Goal: Task Accomplishment & Management: Complete application form

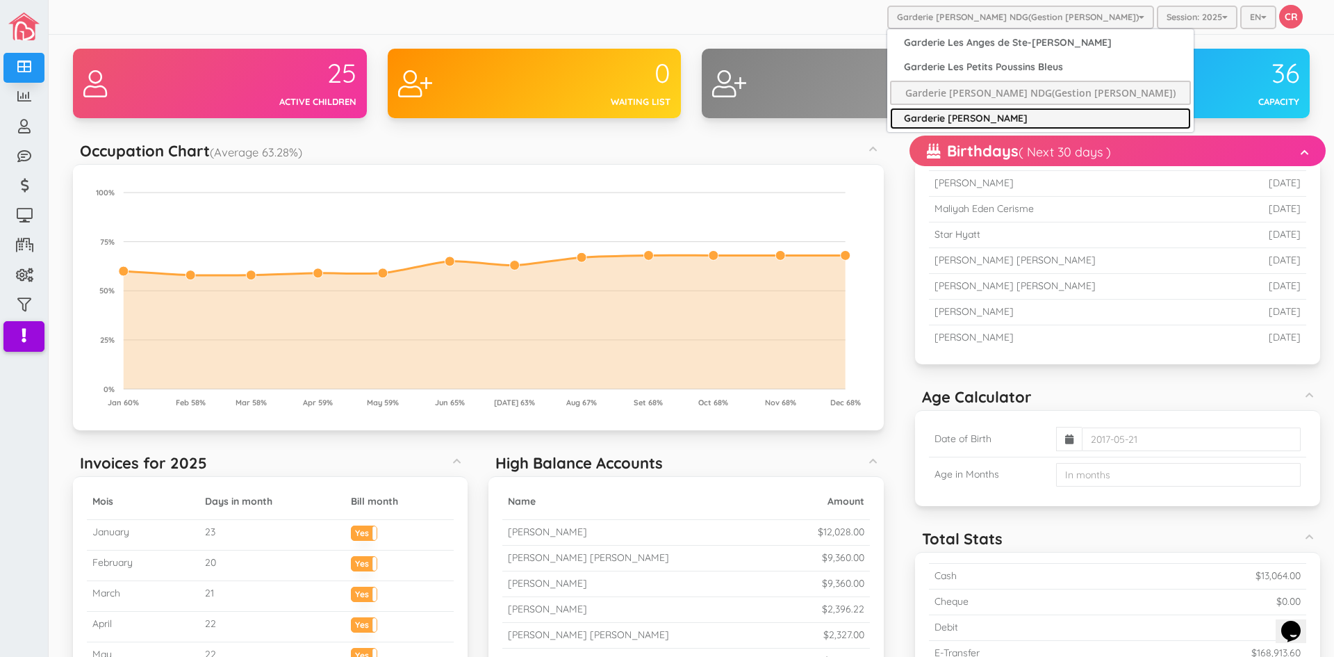
click at [982, 110] on link "Garderie [PERSON_NAME]" at bounding box center [1040, 119] width 301 height 22
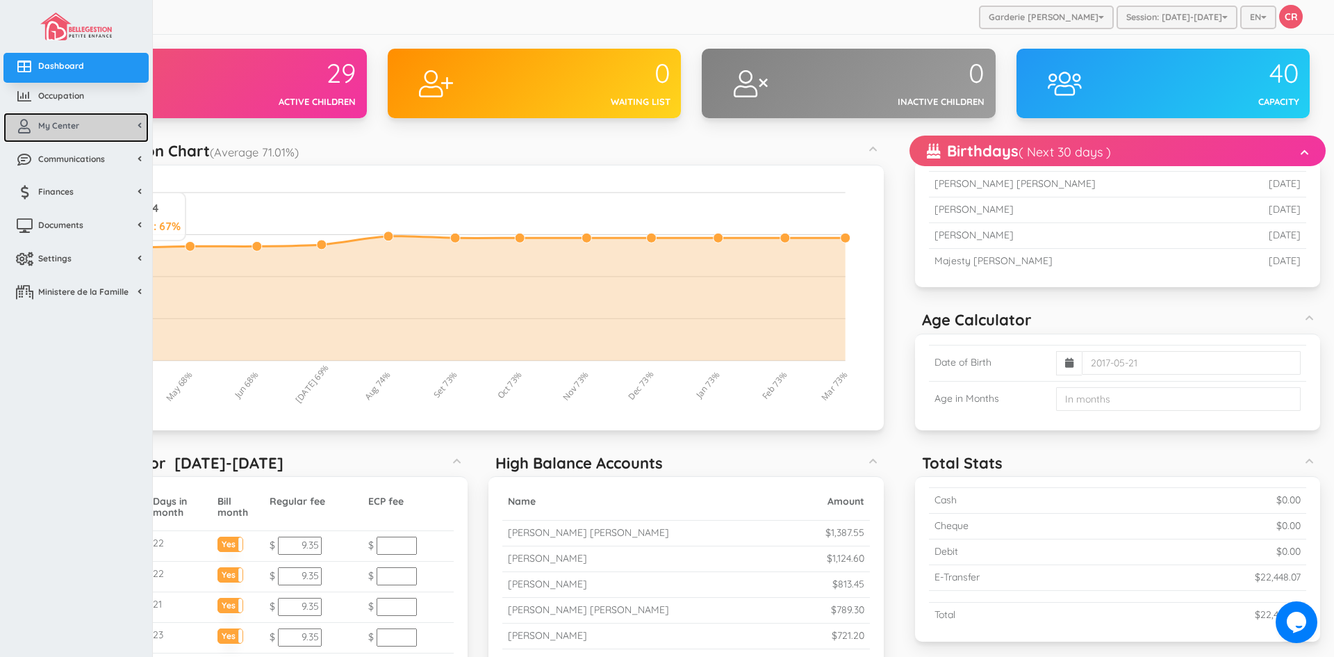
click at [50, 126] on span "My Center" at bounding box center [58, 126] width 41 height 12
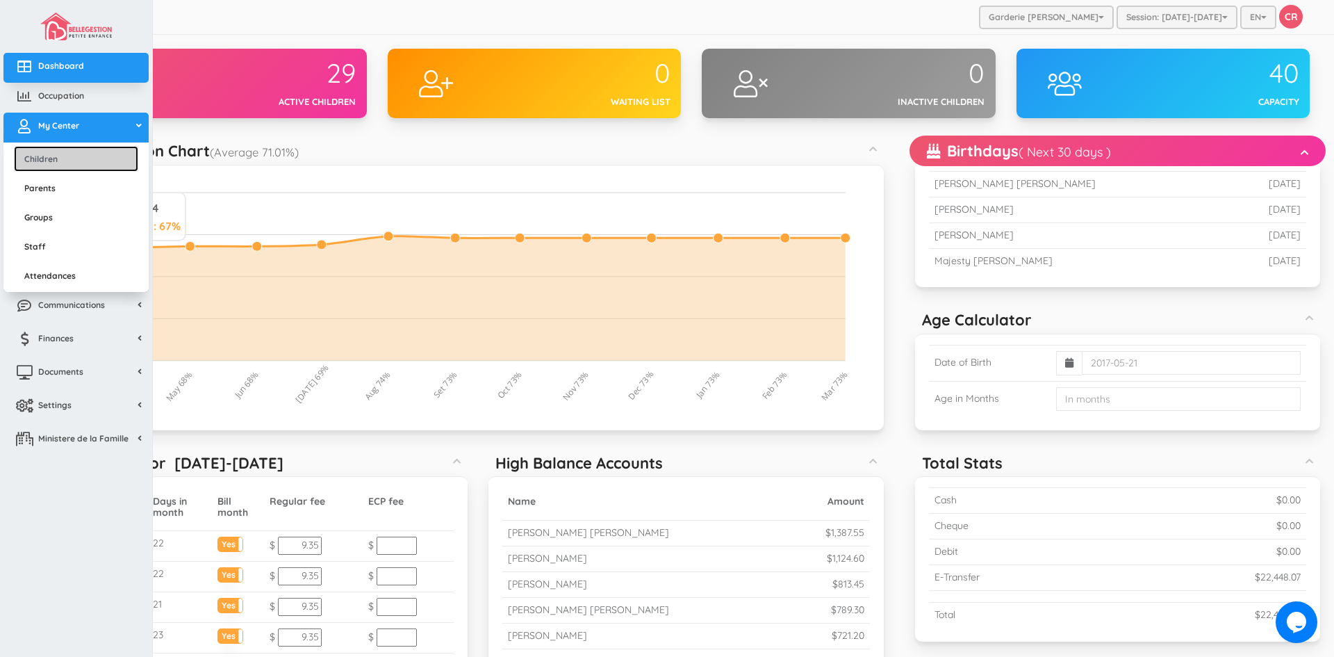
click at [44, 156] on link "Children" at bounding box center [76, 159] width 124 height 26
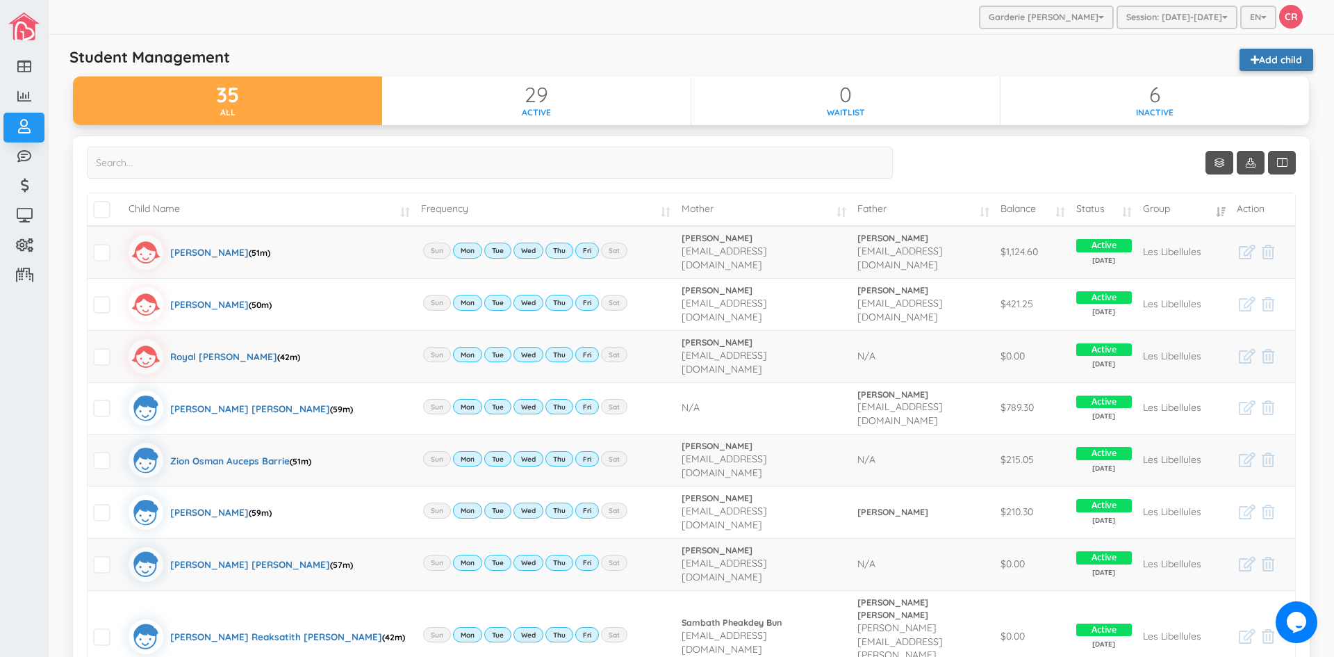
click at [1249, 56] on link "Add child" at bounding box center [1277, 60] width 74 height 22
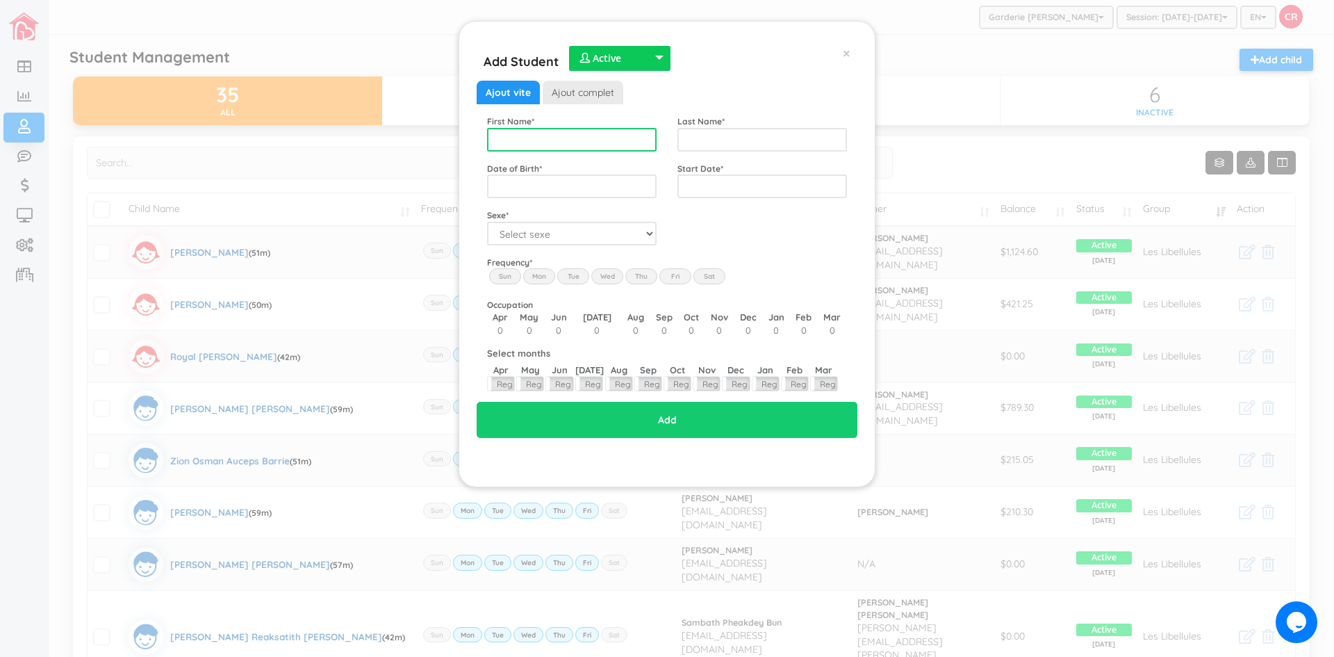
click at [527, 138] on input "text" at bounding box center [572, 140] width 170 height 24
type input "Zahra"
type input "Murtaza"
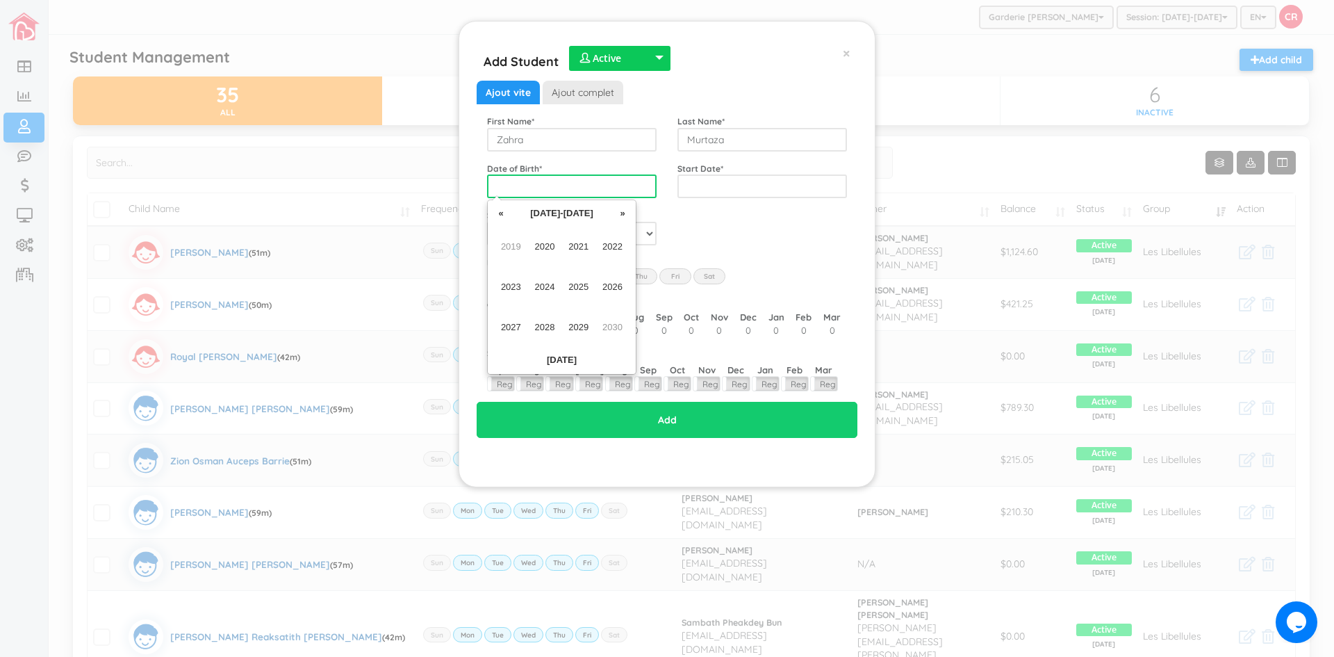
click at [495, 183] on input "text" at bounding box center [572, 186] width 170 height 24
click at [534, 284] on span "2024" at bounding box center [544, 287] width 31 height 38
click at [579, 324] on span "Nov" at bounding box center [578, 327] width 31 height 38
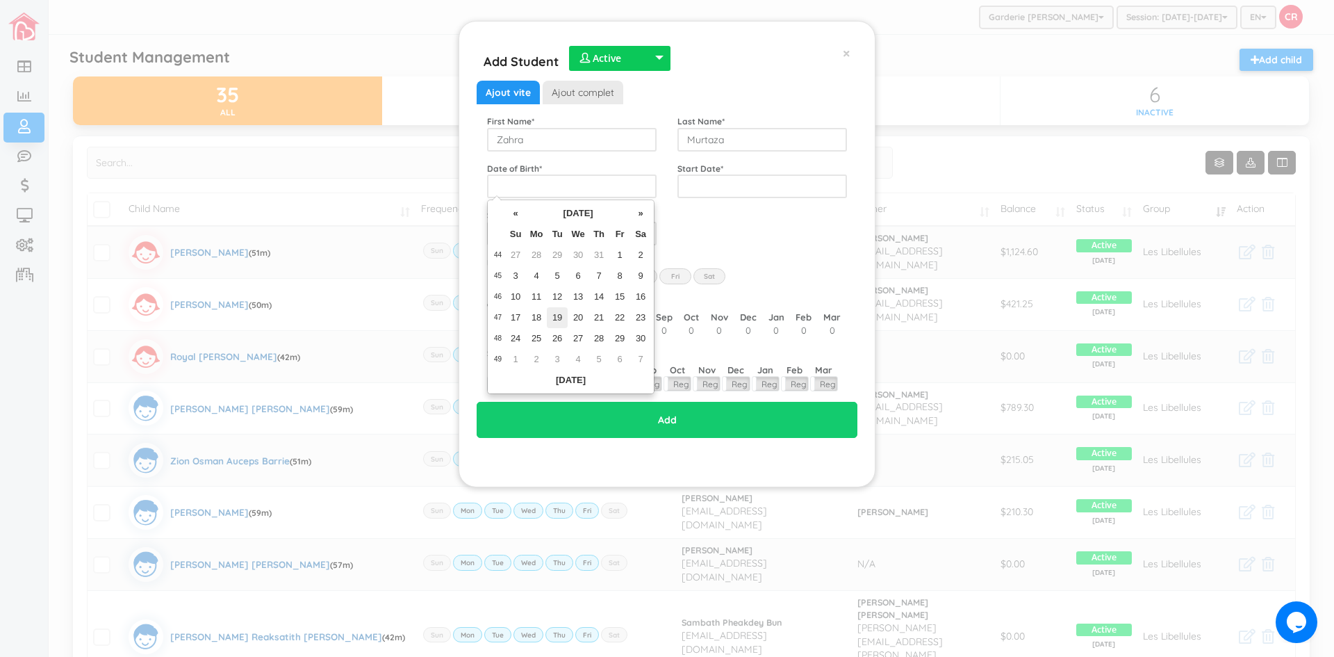
click at [554, 313] on td "19" at bounding box center [557, 317] width 21 height 21
type input "2024-11-19"
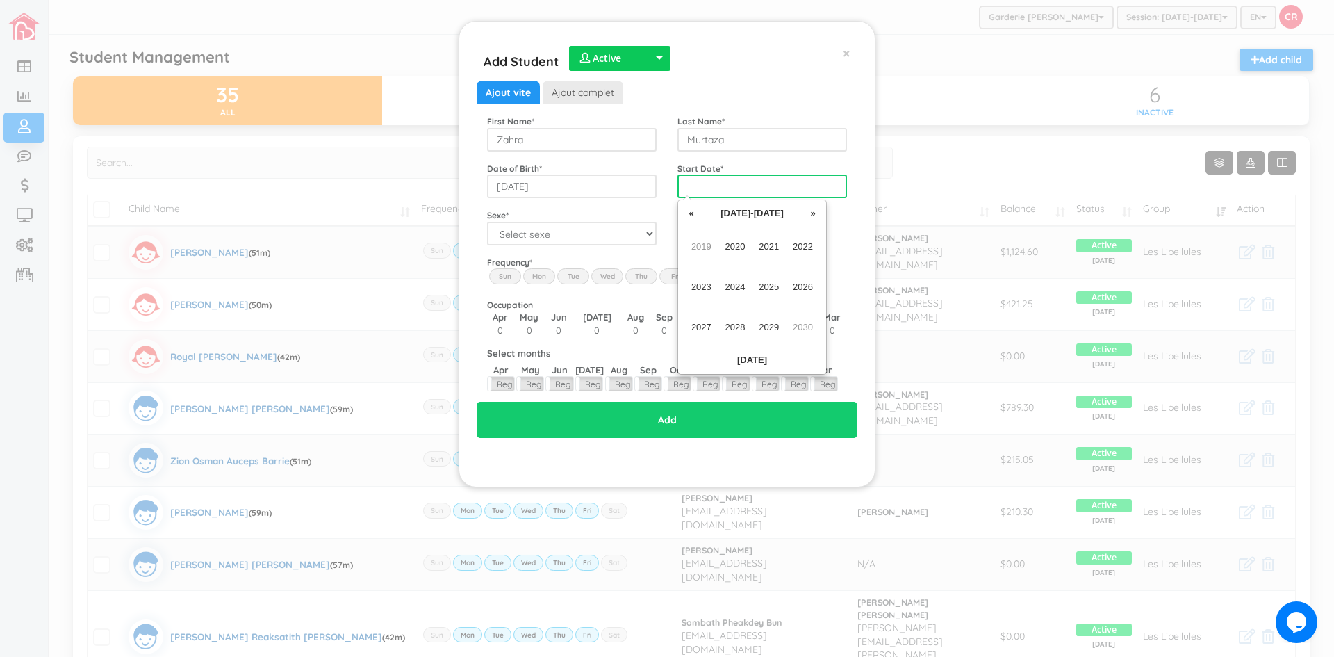
click at [684, 186] on input "text" at bounding box center [762, 186] width 170 height 24
click at [770, 291] on span "2025" at bounding box center [768, 287] width 31 height 38
click at [728, 326] on span "Oct" at bounding box center [735, 327] width 31 height 38
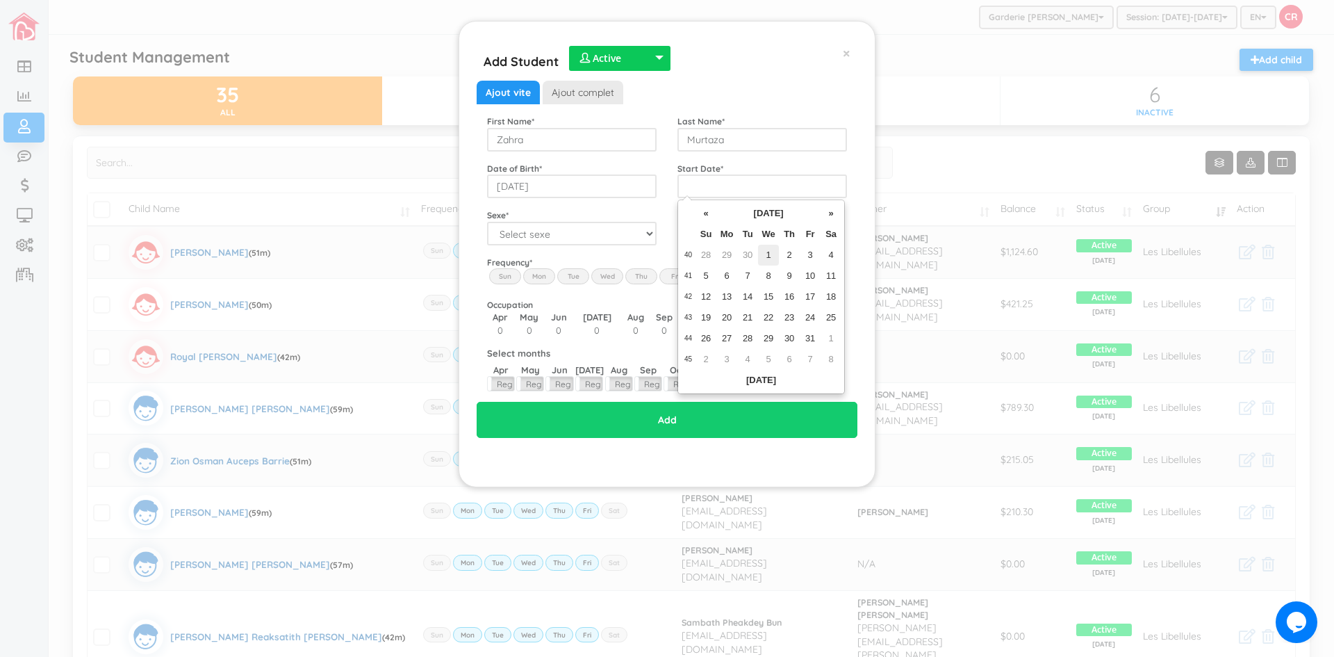
click at [768, 256] on td "1" at bounding box center [768, 255] width 21 height 21
type input "2025-10-01"
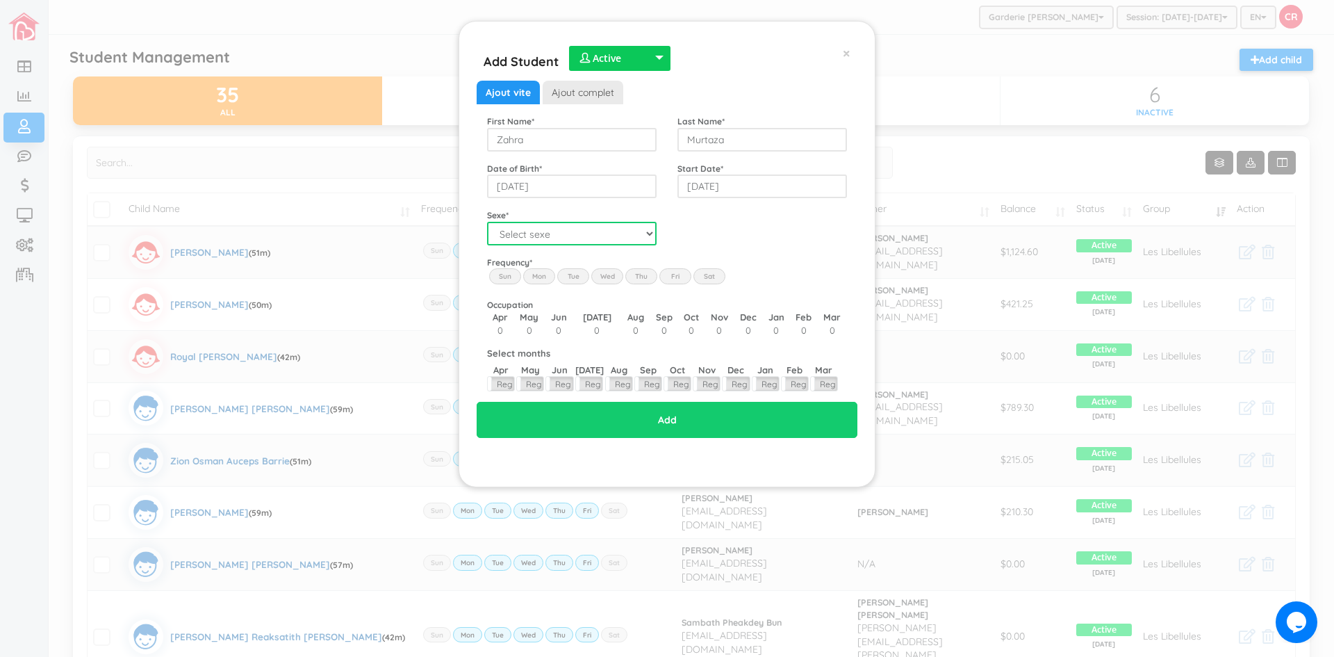
click at [591, 232] on select "Select sexe Boy Girl" at bounding box center [572, 234] width 170 height 24
select select "2"
click at [487, 222] on select "Select sexe Boy Girl" at bounding box center [572, 234] width 170 height 24
click at [538, 279] on label "Mon" at bounding box center [539, 275] width 32 height 15
click at [0, 0] on input "Mon" at bounding box center [0, 0] width 0 height 0
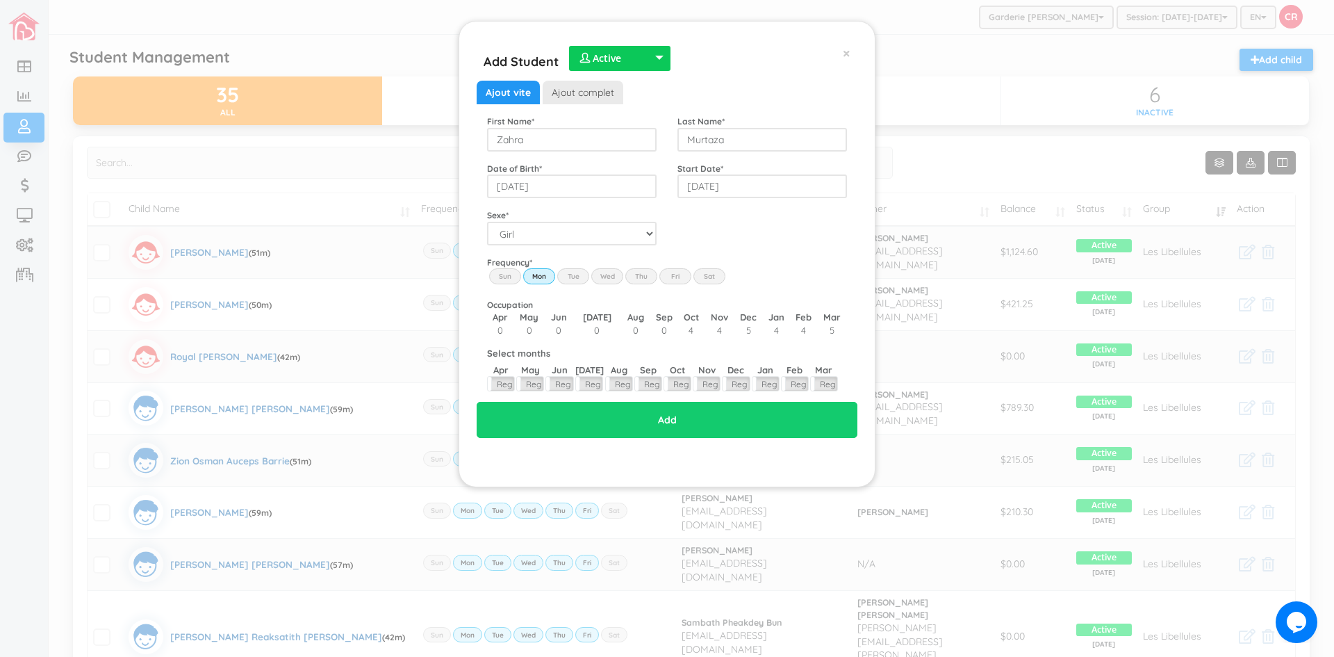
click at [579, 275] on label "Tue" at bounding box center [573, 275] width 32 height 15
click at [0, 0] on input "Tue" at bounding box center [0, 0] width 0 height 0
click at [599, 274] on label "Wed" at bounding box center [607, 275] width 32 height 15
click at [0, 0] on input "Wed" at bounding box center [0, 0] width 0 height 0
click at [635, 275] on label "Thu" at bounding box center [641, 275] width 32 height 15
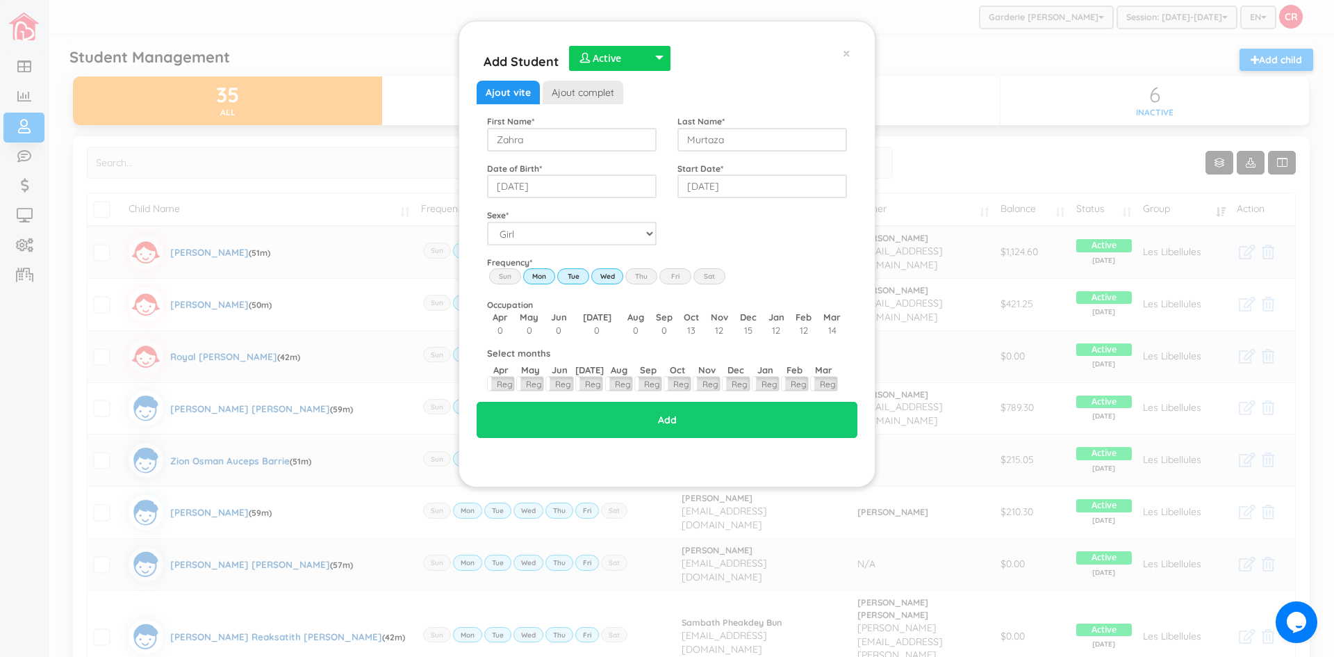
click at [0, 0] on input "Thu" at bounding box center [0, 0] width 0 height 0
click at [677, 277] on label "Fri" at bounding box center [675, 275] width 32 height 15
click at [0, 0] on input "Fri" at bounding box center [0, 0] width 0 height 0
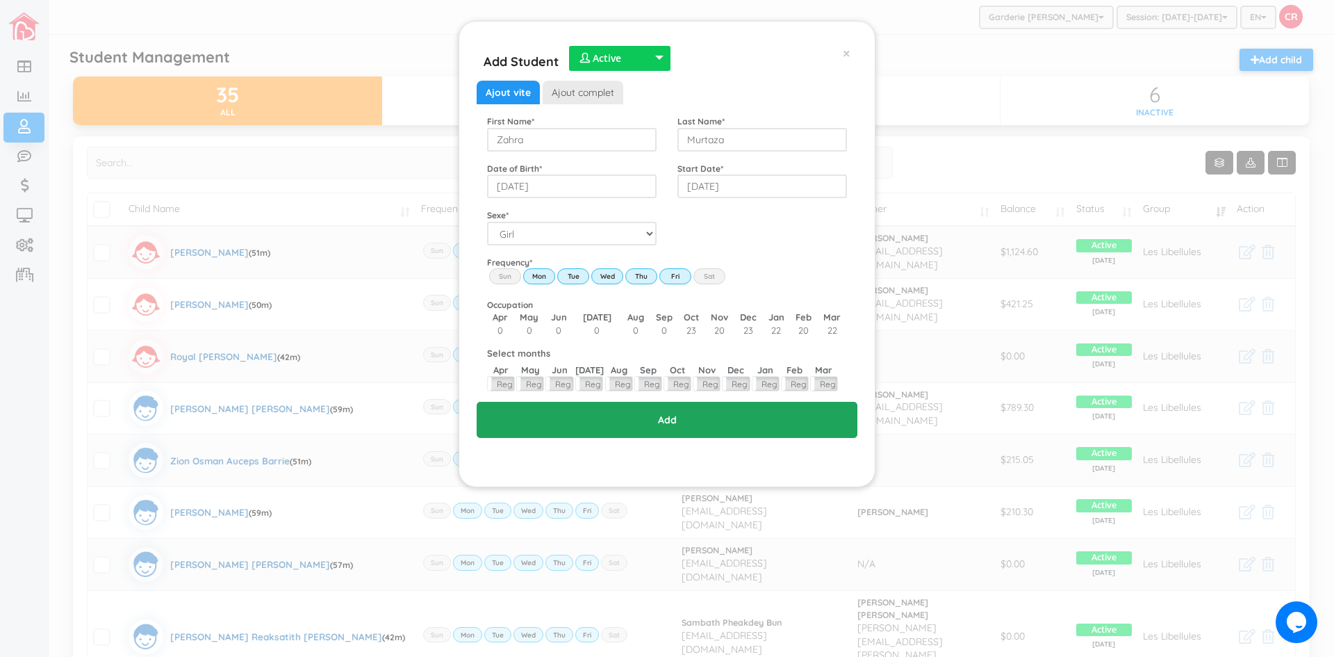
click at [675, 425] on input "Add" at bounding box center [667, 420] width 381 height 36
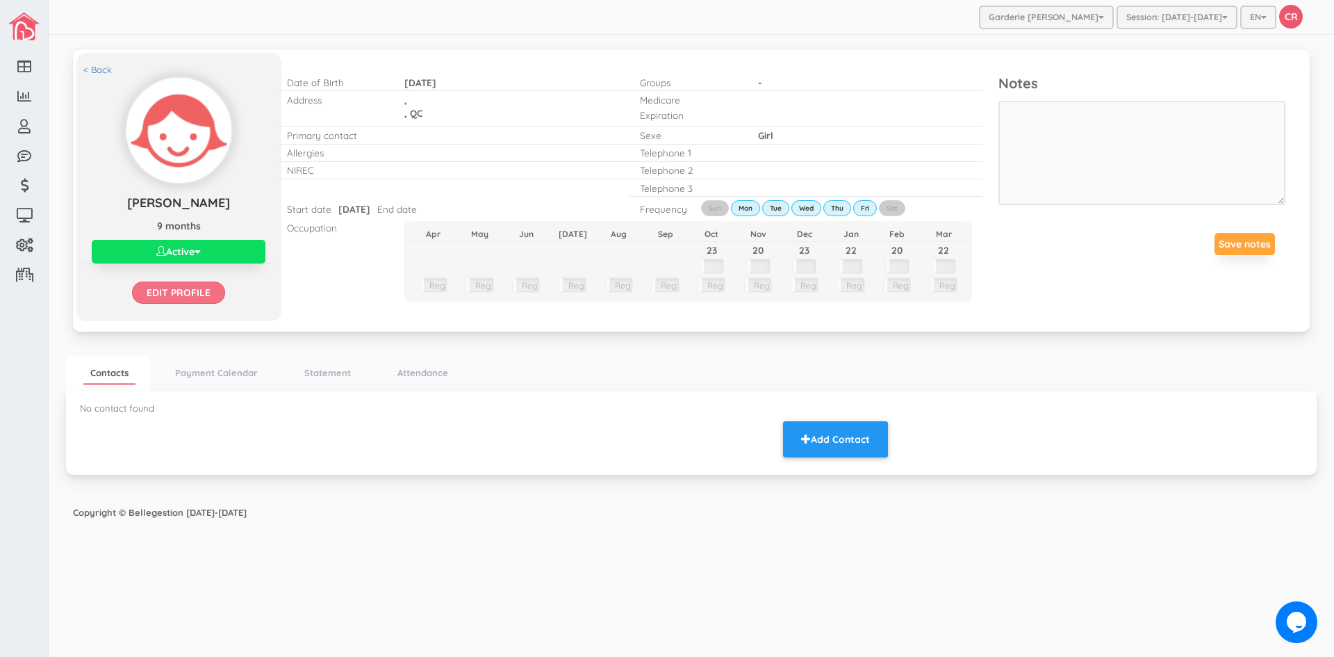
click at [197, 297] on input "Edit profile" at bounding box center [178, 292] width 93 height 22
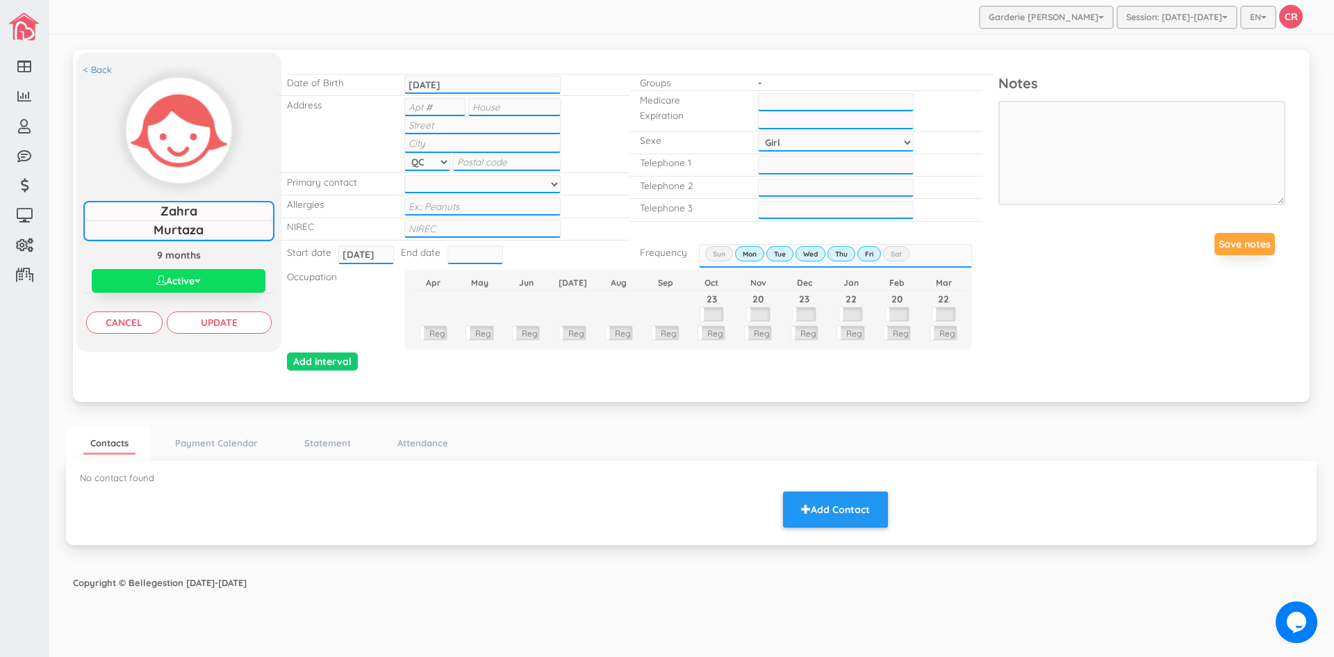
click at [427, 104] on input "text" at bounding box center [434, 107] width 61 height 18
type input "6"
click at [431, 131] on input "text" at bounding box center [482, 125] width 156 height 18
drag, startPoint x: 495, startPoint y: 104, endPoint x: 557, endPoint y: 111, distance: 61.5
click at [557, 111] on input "6680 Fielding Ave." at bounding box center [514, 107] width 92 height 18
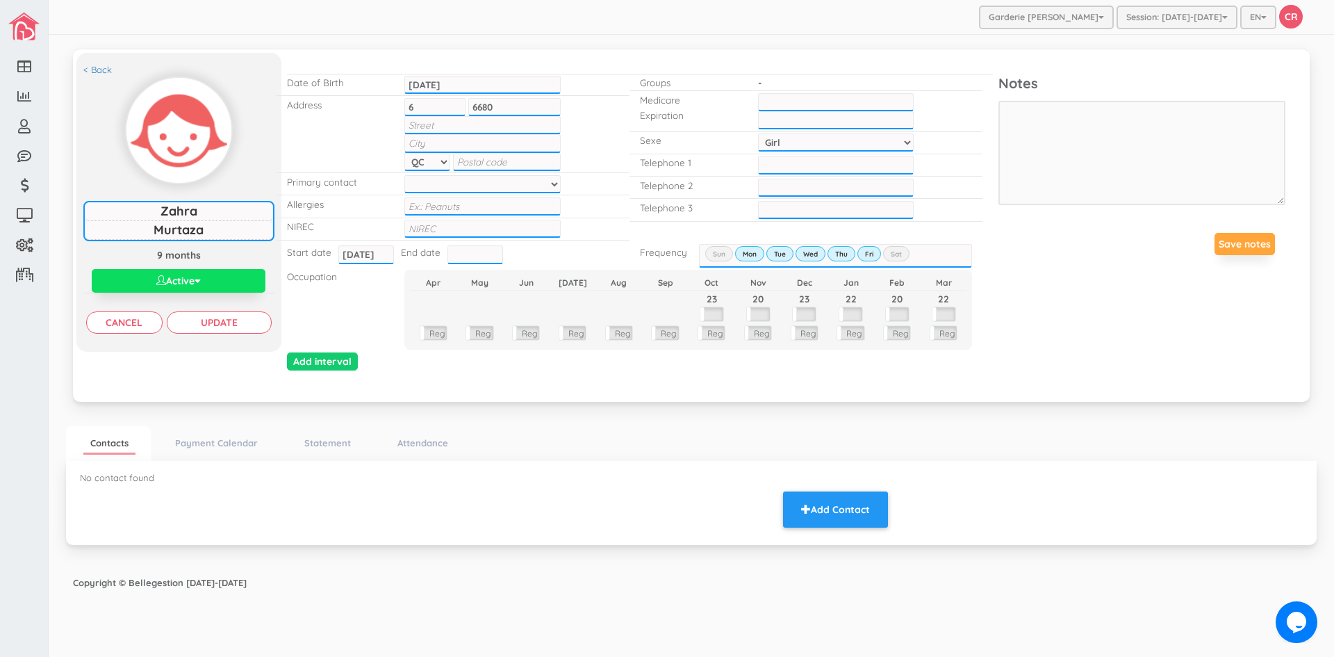
type input "6680"
click at [428, 132] on input "text" at bounding box center [482, 125] width 156 height 18
paste input "Fielding Ave."
type input "Fielding Ave."
click at [433, 150] on input "text" at bounding box center [482, 143] width 156 height 18
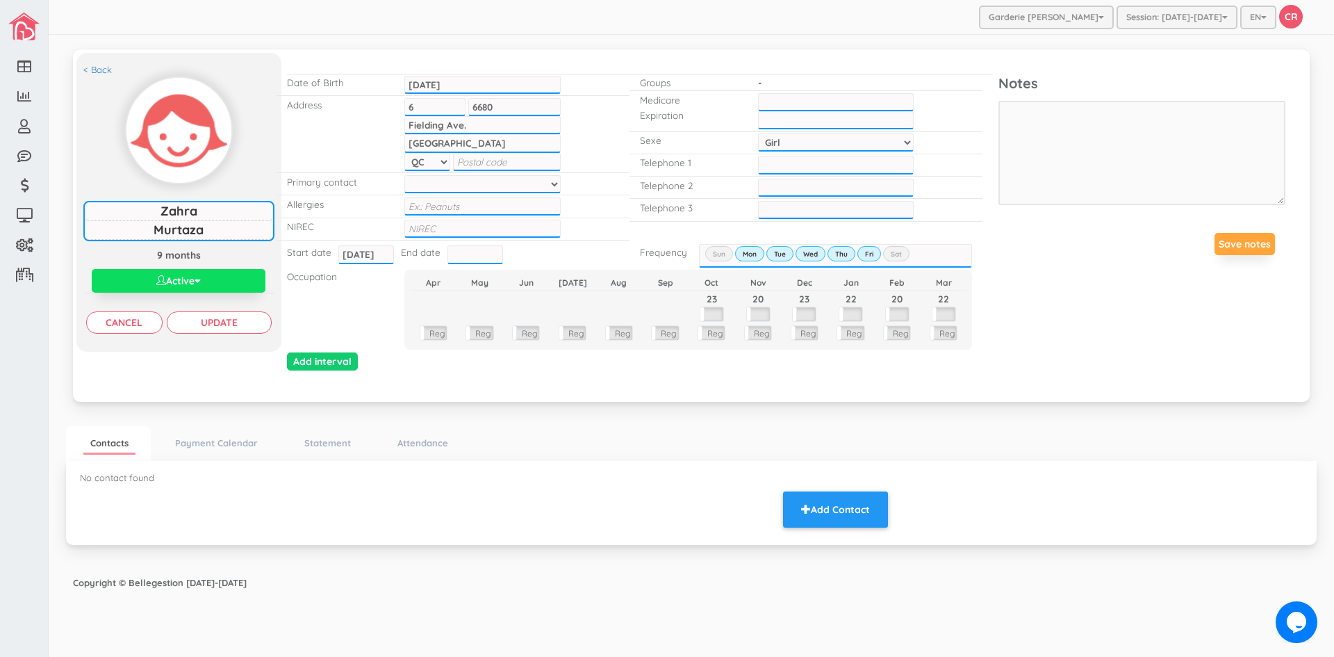
type input "Montreal"
type input "H4V 1N5"
click at [431, 209] on input "text" at bounding box center [482, 206] width 156 height 18
type input "NONE"
click at [422, 227] on input "text" at bounding box center [482, 229] width 156 height 18
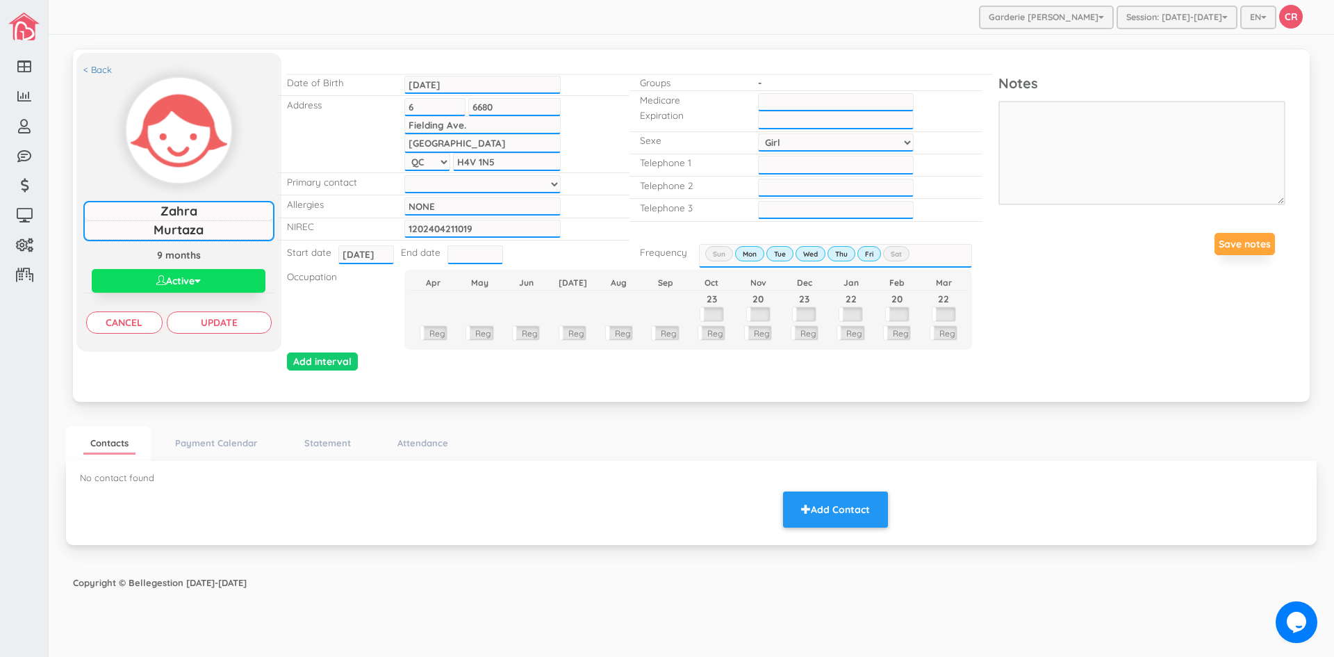
type input "1202404211019"
click at [763, 104] on input "text" at bounding box center [836, 102] width 156 height 18
click at [764, 159] on input "___-___-____" at bounding box center [836, 165] width 156 height 18
type input "438-365-3709"
click at [771, 190] on input "___-___-____" at bounding box center [836, 188] width 156 height 18
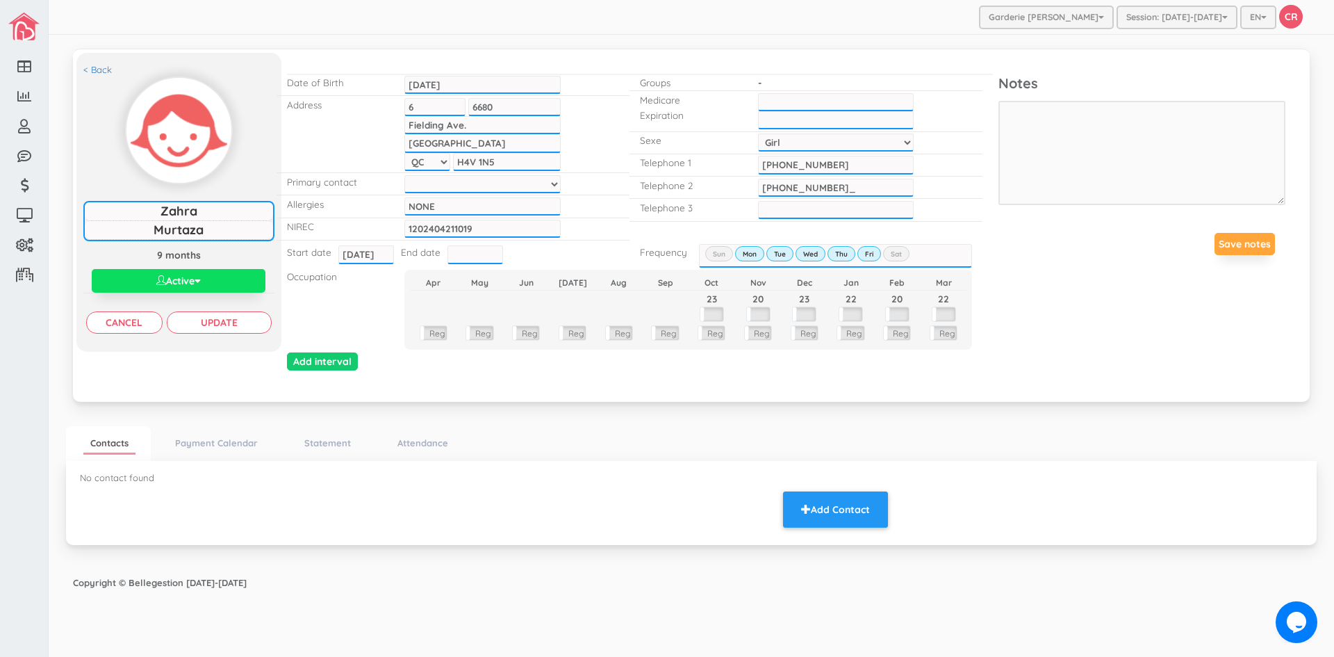
type input "438-459-6948"
click at [701, 215] on div "Telephone 3" at bounding box center [687, 207] width 117 height 17
click at [227, 324] on input "Update" at bounding box center [219, 322] width 105 height 22
click at [877, 520] on button "Add Contact" at bounding box center [835, 509] width 105 height 36
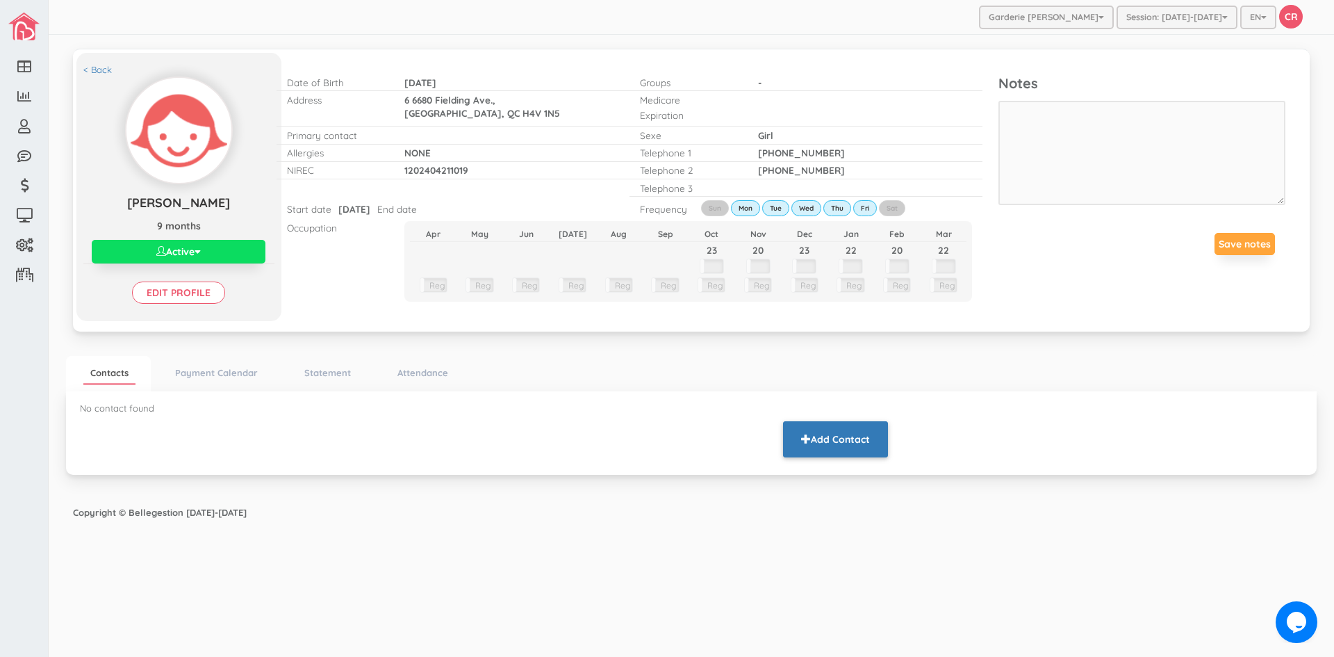
click at [826, 440] on button "Add Contact" at bounding box center [835, 439] width 105 height 36
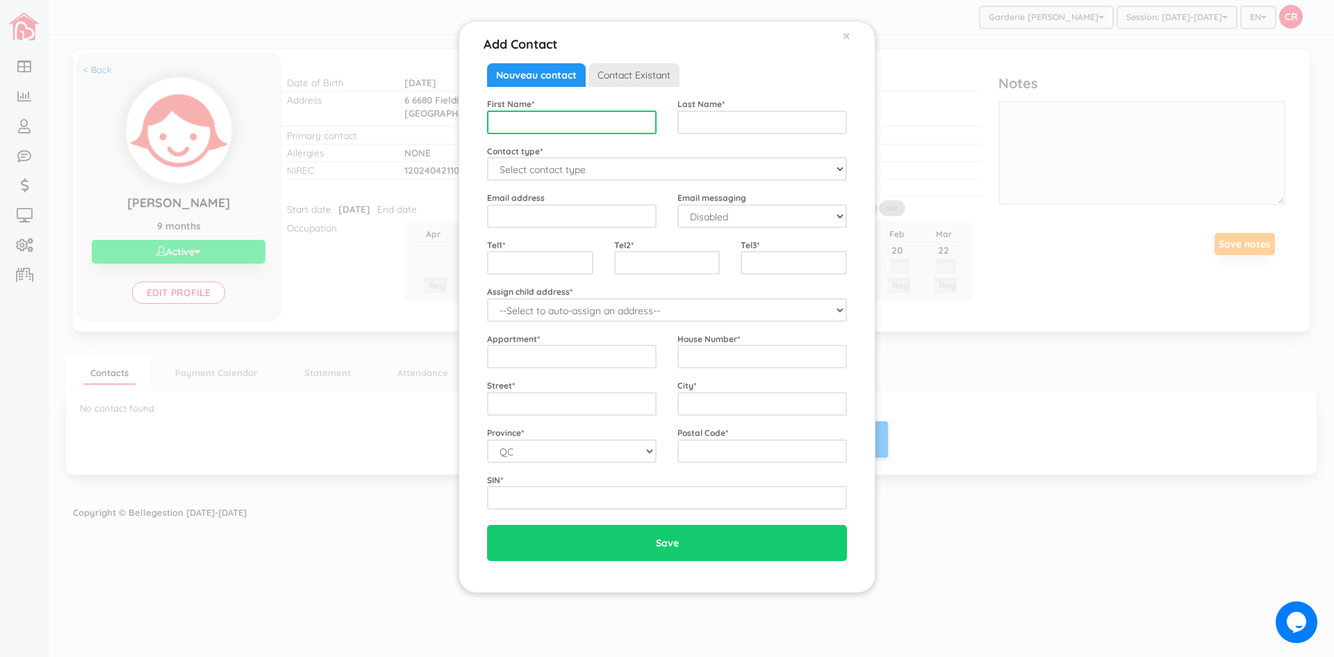
click at [507, 120] on input "text" at bounding box center [572, 122] width 170 height 24
type input "Sunia"
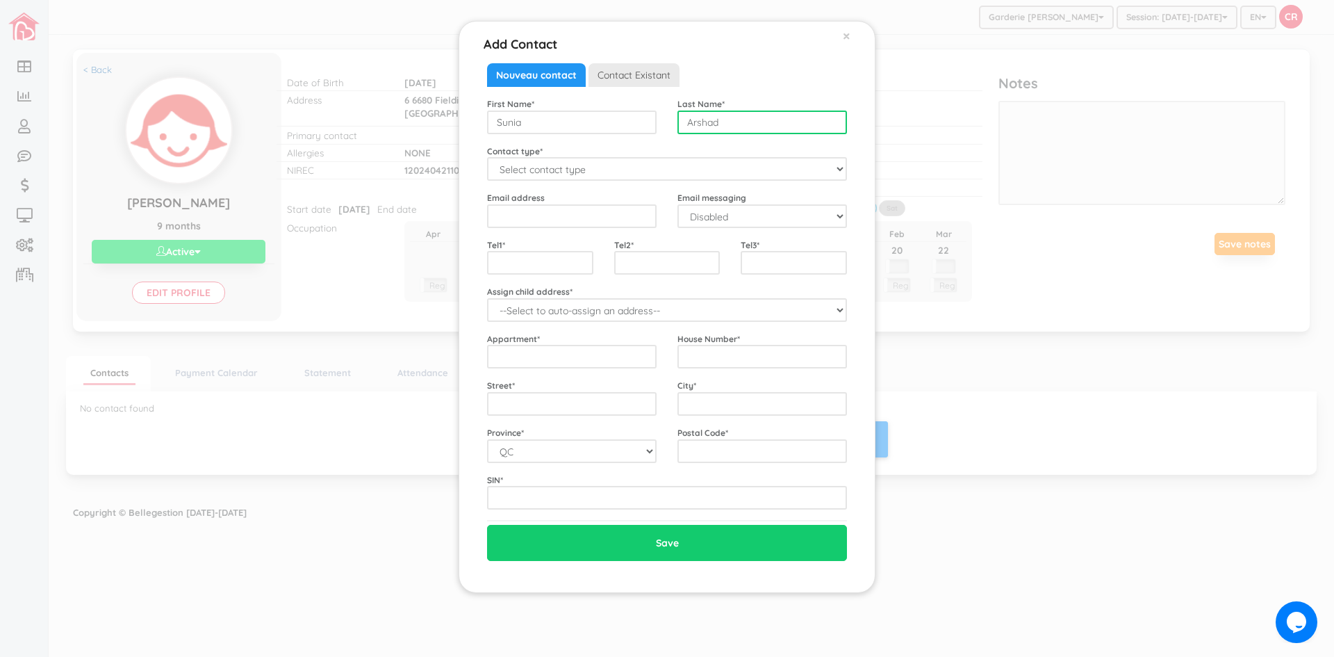
type input "Arshad"
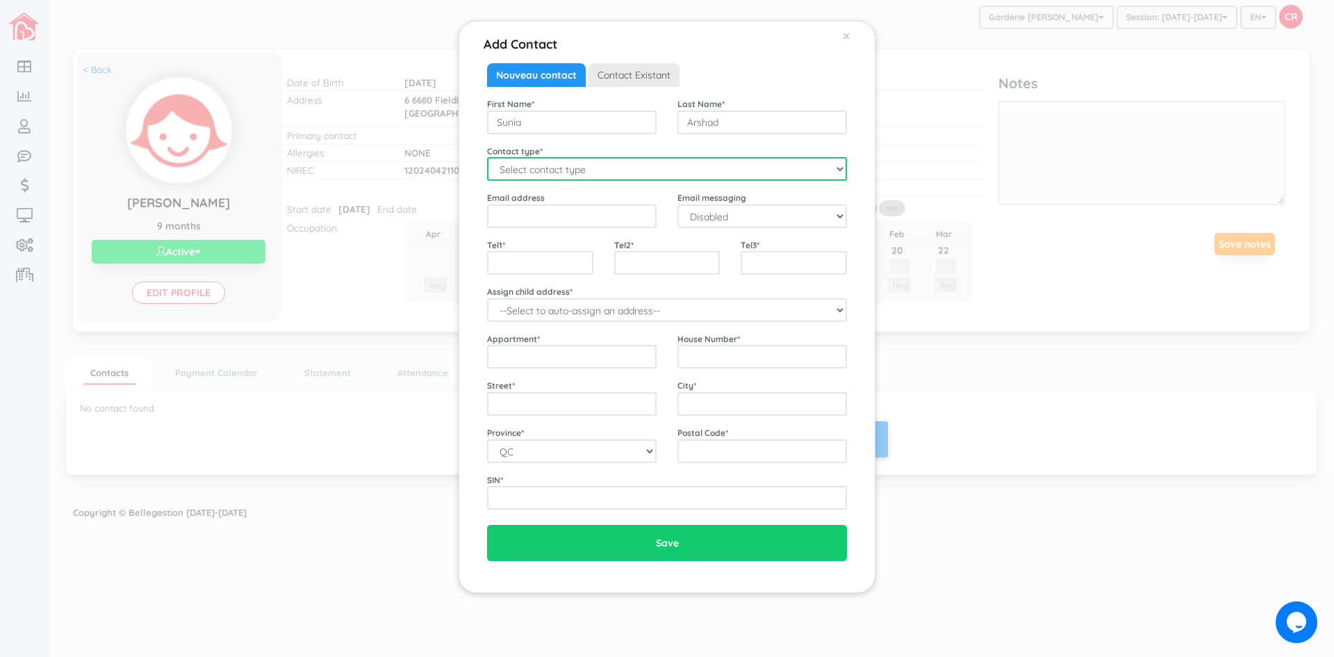
select select "Mother"
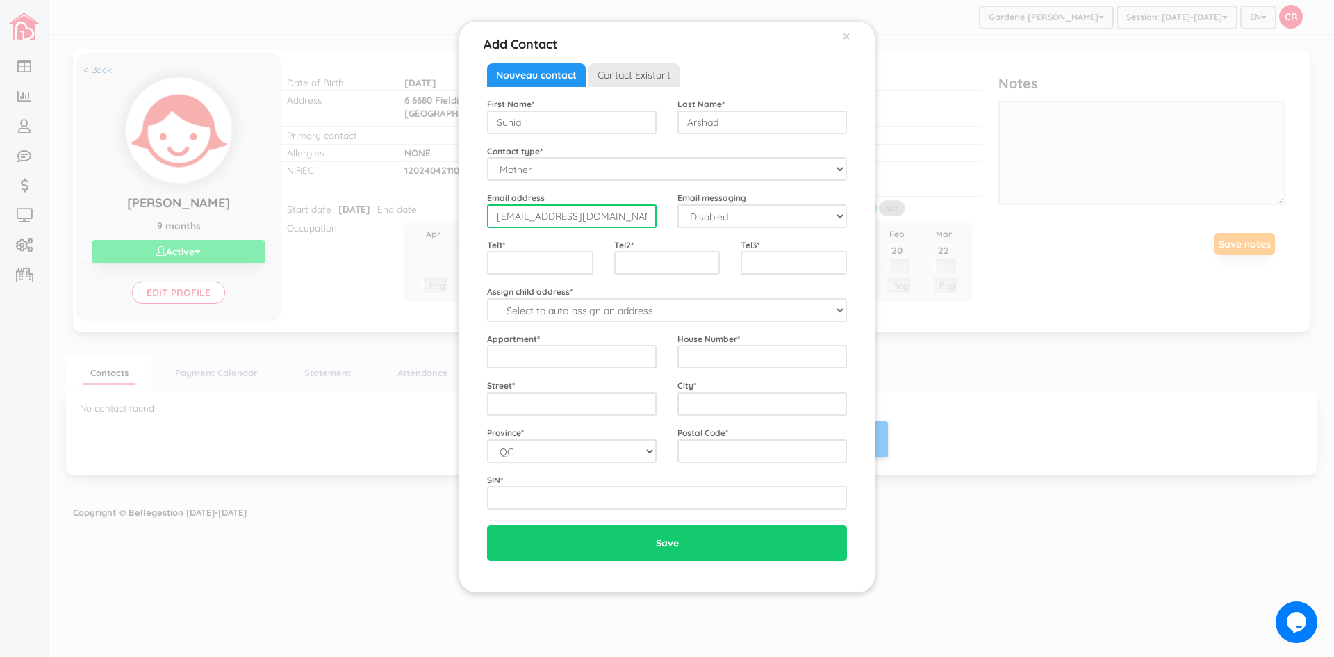
type input "suniaarshad94@gmail.com"
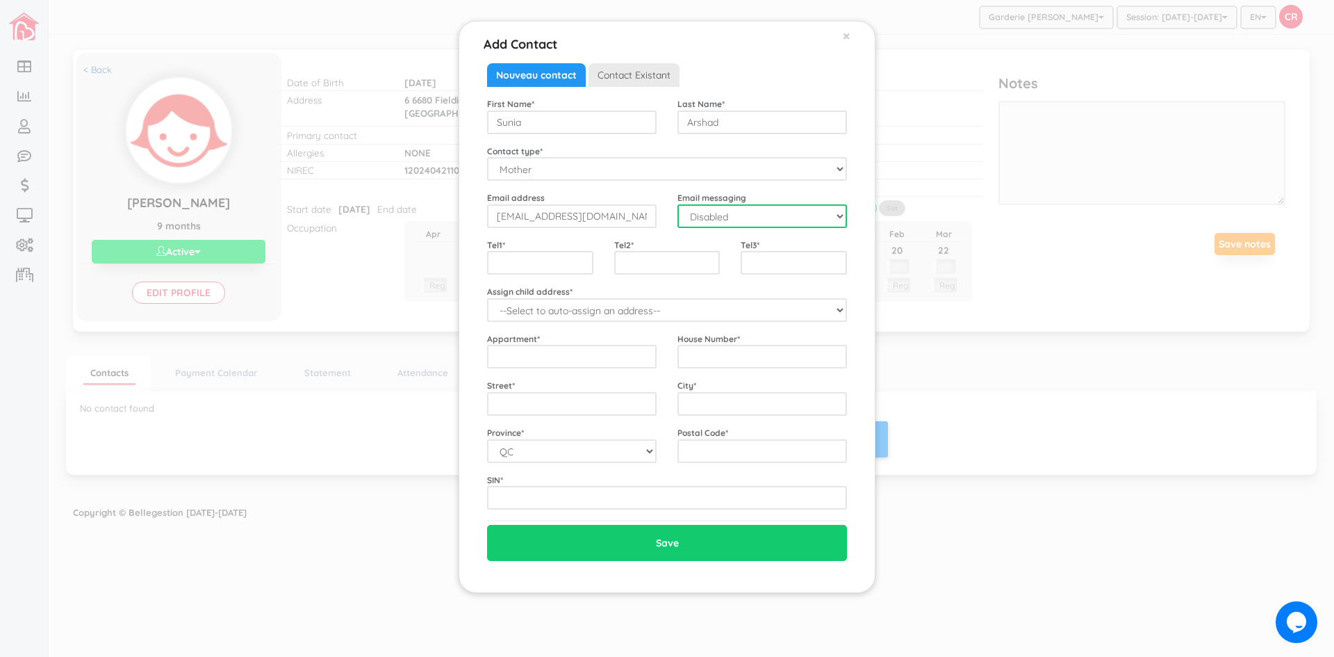
select select "1"
type input "4383653709"
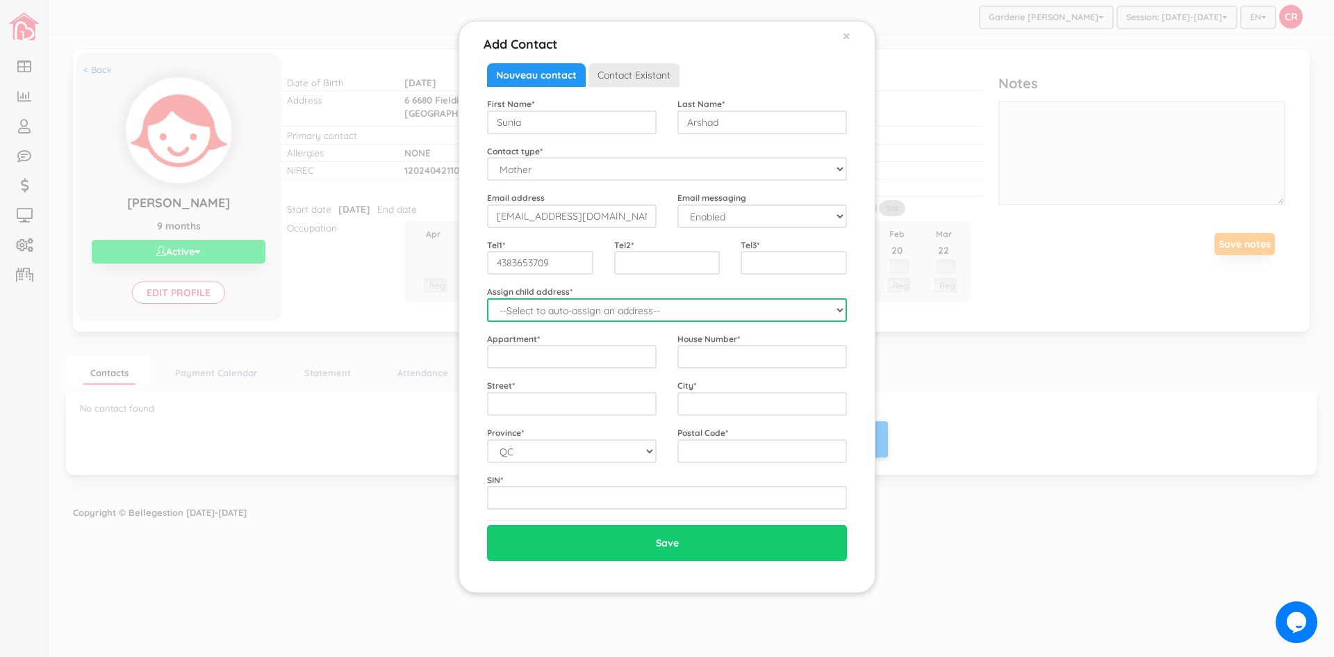
click at [834, 308] on select "--Select to auto-assign an address-- Zahra (6 6680 Fielding Ave., Montreal, QC,…" at bounding box center [667, 310] width 360 height 24
select select "2292"
click at [487, 298] on select "--Select to auto-assign an address-- Zahra (6 6680 Fielding Ave., Montreal, QC,…" at bounding box center [667, 310] width 360 height 24
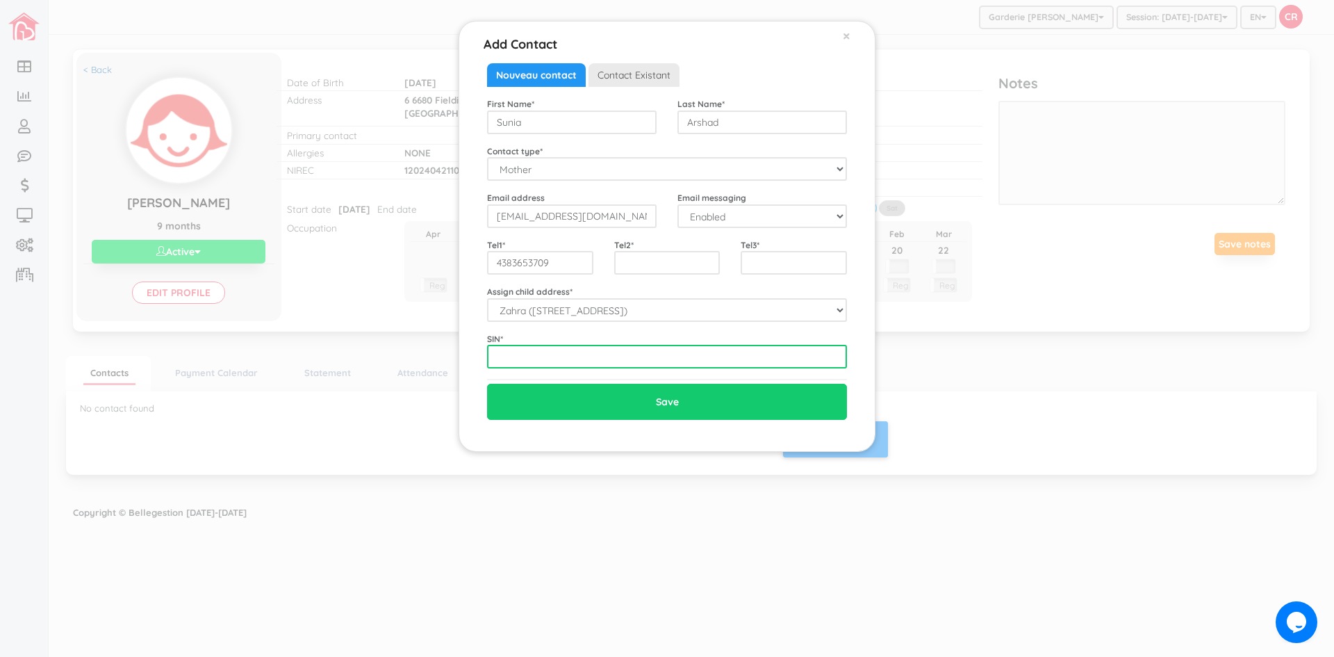
click at [493, 362] on input "text" at bounding box center [667, 357] width 360 height 24
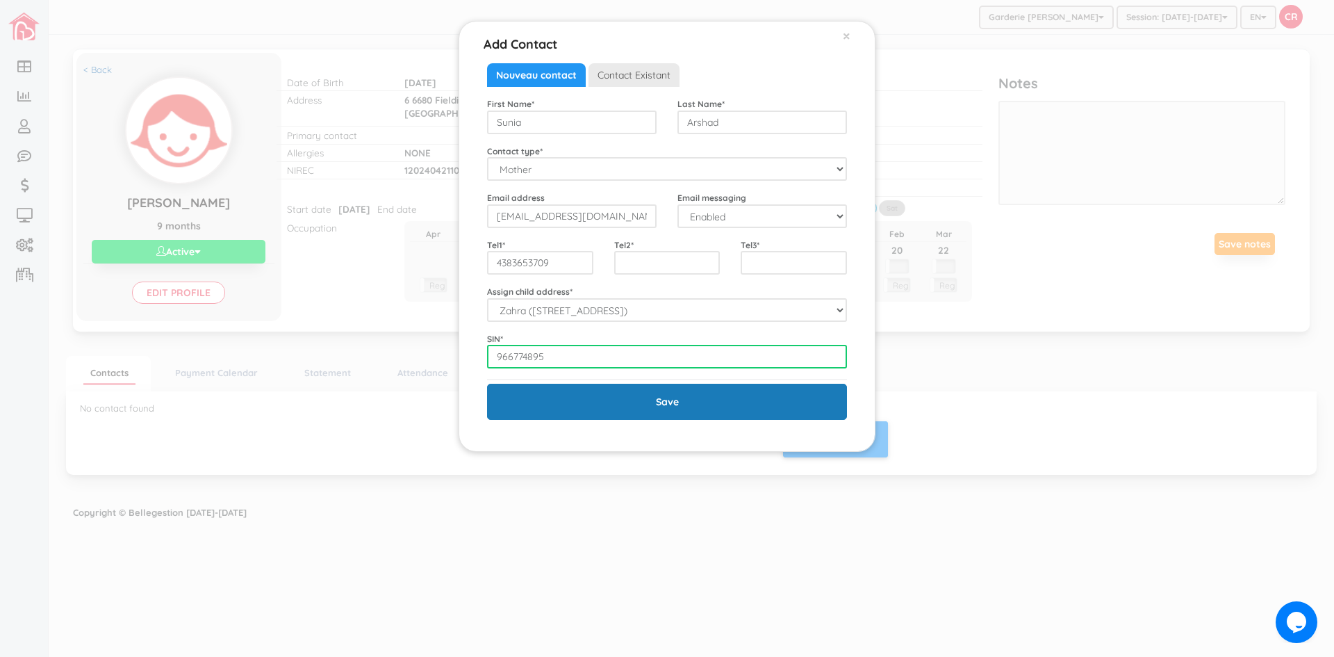
type input "966774895"
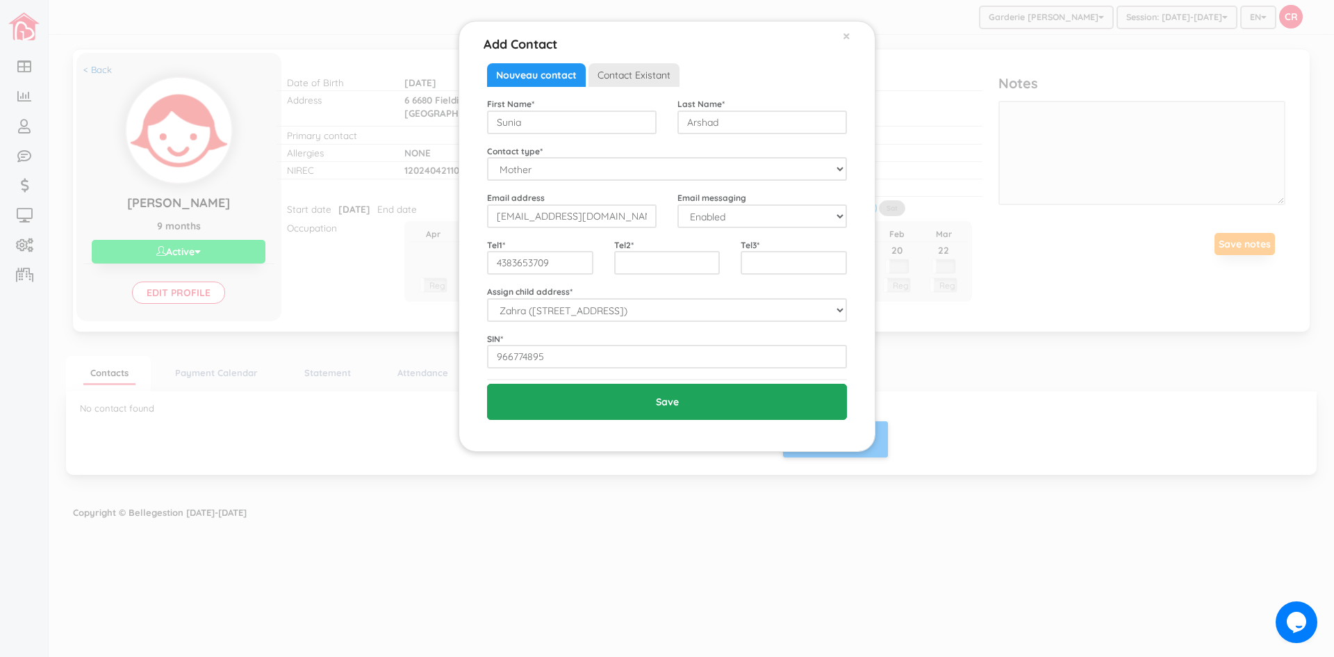
click at [689, 408] on input "Save" at bounding box center [667, 402] width 360 height 36
